Goal: Task Accomplishment & Management: Complete application form

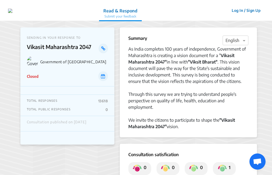
click at [243, 10] on button "Log In / Sign Up" at bounding box center [246, 10] width 36 height 8
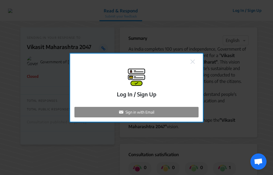
click at [136, 115] on div "Sign in with Email" at bounding box center [136, 112] width 124 height 10
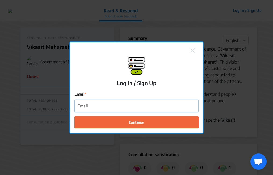
click at [101, 107] on input "Email" at bounding box center [137, 106] width 124 height 12
click at [113, 108] on input "Email" at bounding box center [137, 106] width 124 height 12
paste input "[EMAIL_ADDRESS][DOMAIN_NAME]"
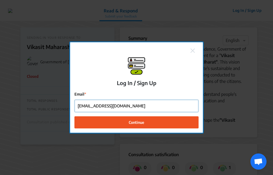
type input "[EMAIL_ADDRESS][DOMAIN_NAME]"
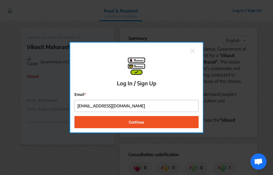
click at [135, 120] on span "Continue" at bounding box center [137, 122] width 16 height 6
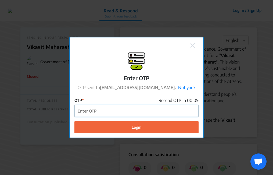
click at [100, 107] on input "OTP" at bounding box center [137, 111] width 124 height 12
paste input "366006"
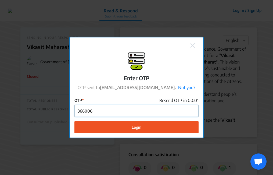
type input "366006"
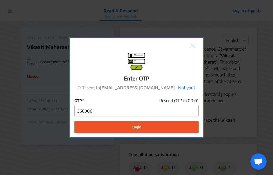
click at [131, 126] on button "Login" at bounding box center [136, 127] width 124 height 12
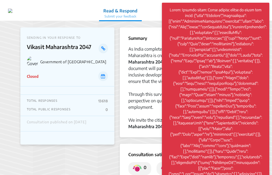
click at [138, 31] on div "Summary × English As India completes 100 years of independence, Government of M…" at bounding box center [188, 82] width 137 height 110
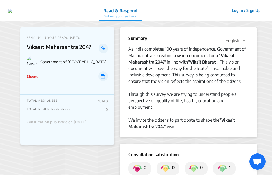
click at [164, 13] on nav "Read & Respond Submit your feedback Read & Respond Submit your feedback Log In …" at bounding box center [136, 10] width 272 height 21
